Goal: Find specific page/section: Locate a particular part of the current website

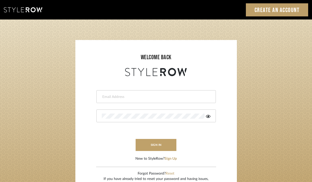
type input "[EMAIL_ADDRESS][DOMAIN_NAME]"
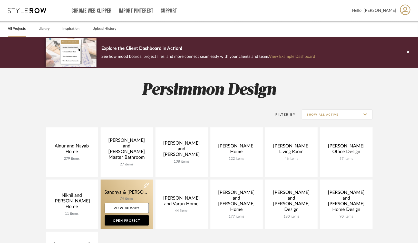
click at [120, 195] on link at bounding box center [127, 204] width 52 height 50
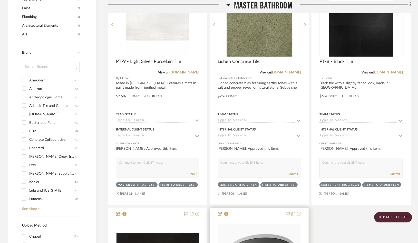
scroll to position [646, 0]
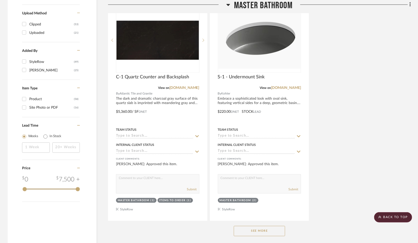
click at [254, 226] on button "See More" at bounding box center [259, 231] width 51 height 10
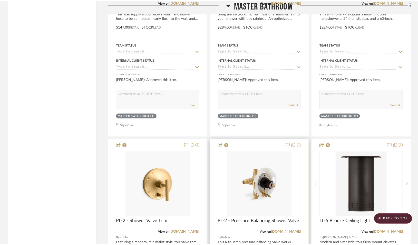
scroll to position [1776, 0]
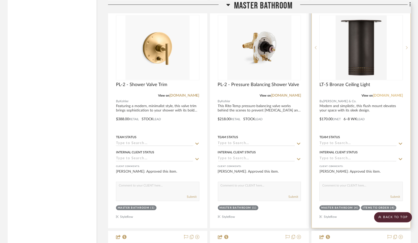
click at [394, 94] on link "[DOMAIN_NAME]" at bounding box center [388, 96] width 30 height 4
click at [390, 94] on link "[DOMAIN_NAME]" at bounding box center [388, 96] width 30 height 4
